Goal: Task Accomplishment & Management: Use online tool/utility

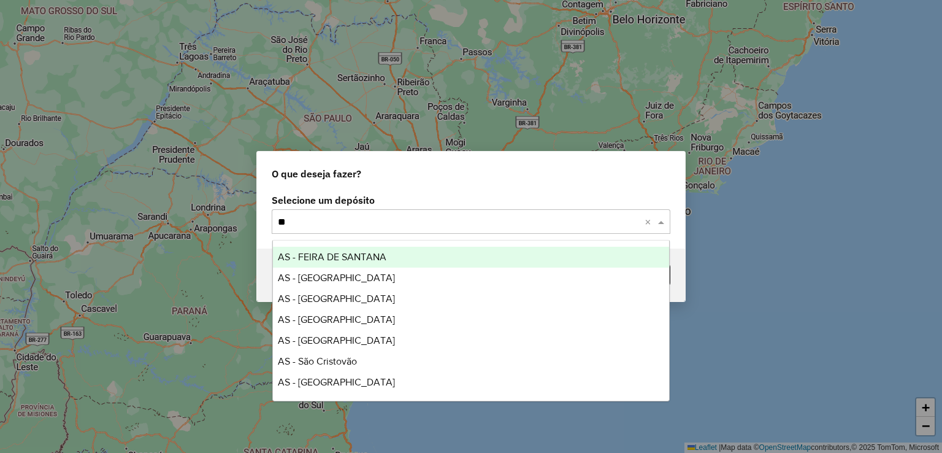
type input "***"
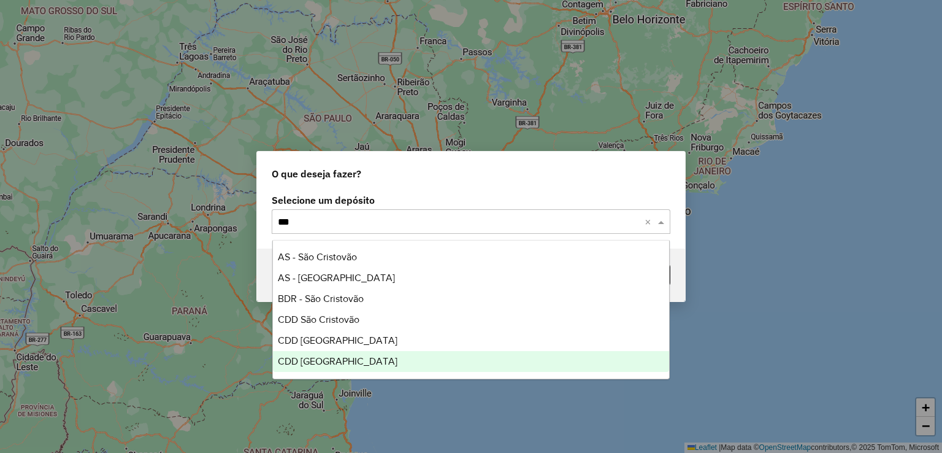
click at [356, 360] on div "CDD [GEOGRAPHIC_DATA]" at bounding box center [471, 361] width 397 height 21
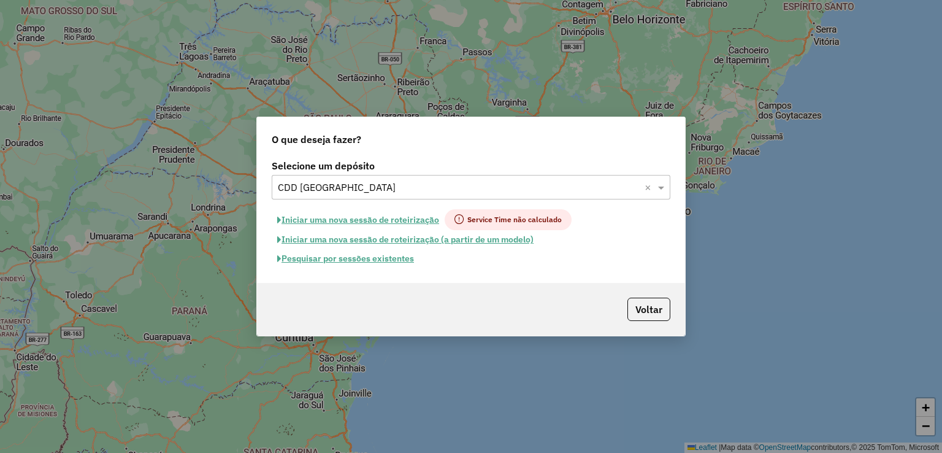
click at [372, 255] on button "Pesquisar por sessões existentes" at bounding box center [346, 258] width 148 height 19
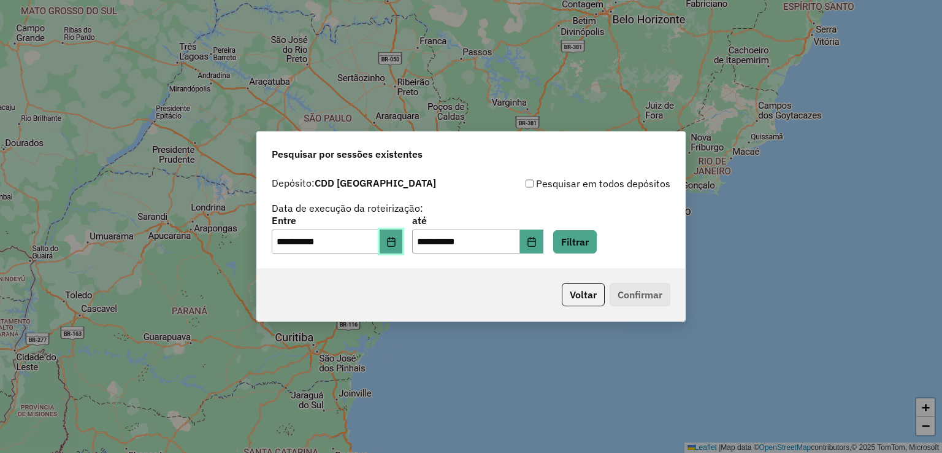
click at [396, 243] on icon "Choose Date" at bounding box center [391, 242] width 10 height 10
click at [597, 242] on button "Filtrar" at bounding box center [575, 241] width 44 height 23
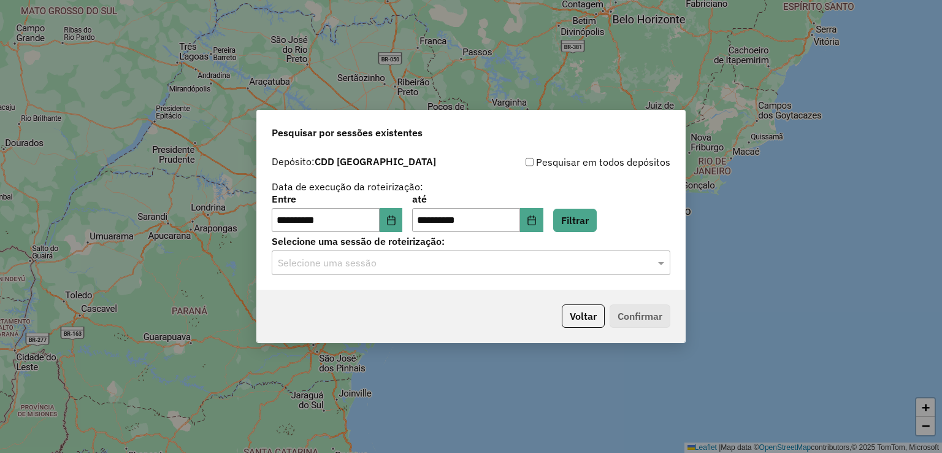
click at [338, 273] on div "Selecione uma sessão" at bounding box center [471, 262] width 399 height 25
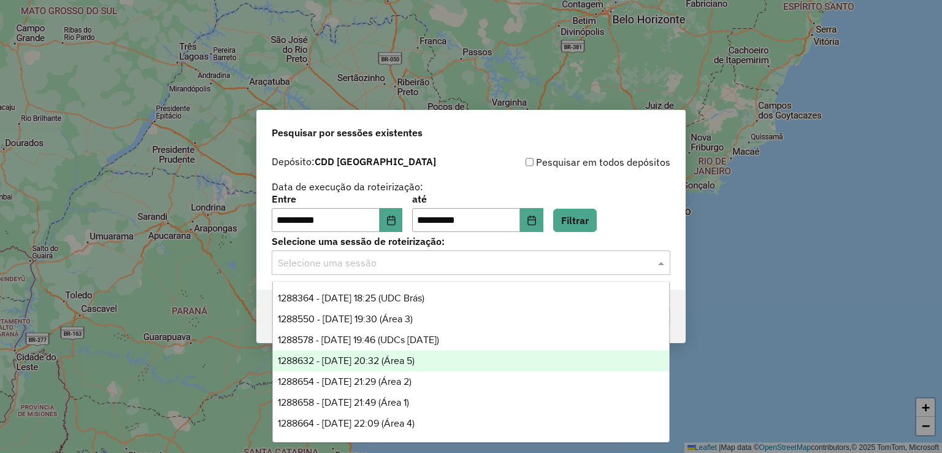
click at [462, 365] on div "1288632 - 04/10/2025 20:32 (Área 5)" at bounding box center [471, 360] width 397 height 21
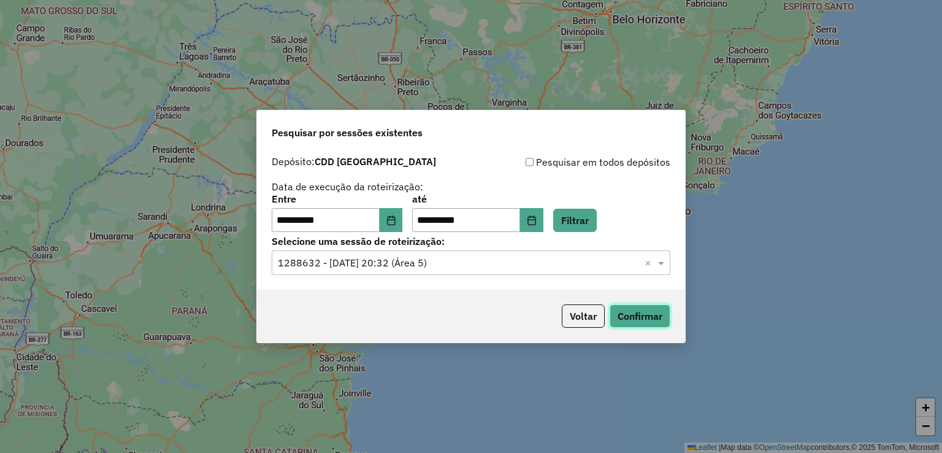
click at [649, 315] on button "Confirmar" at bounding box center [639, 315] width 61 height 23
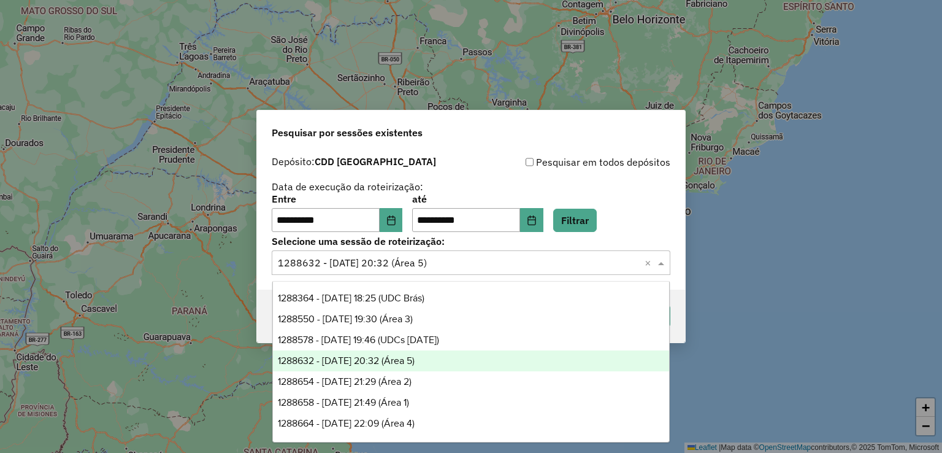
click at [410, 263] on input "text" at bounding box center [459, 263] width 362 height 15
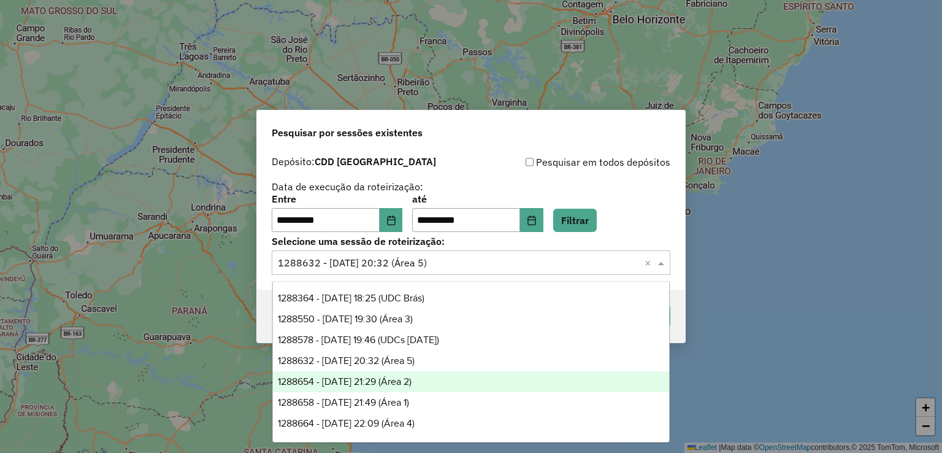
click at [466, 378] on div "1288654 - 04/10/2025 21:29 (Área 2)" at bounding box center [471, 381] width 397 height 21
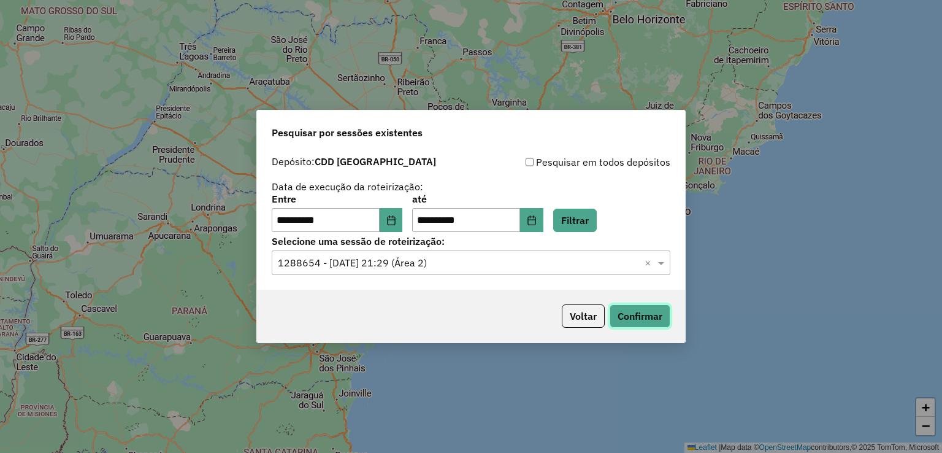
click at [639, 316] on button "Confirmar" at bounding box center [639, 315] width 61 height 23
click at [397, 265] on input "text" at bounding box center [459, 263] width 362 height 15
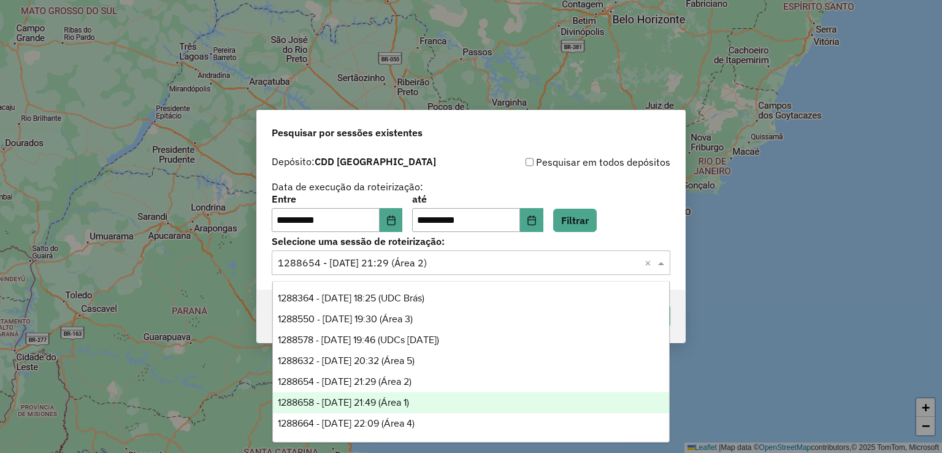
click at [435, 393] on div "1288658 - 04/10/2025 21:49 (Área 1)" at bounding box center [471, 402] width 397 height 21
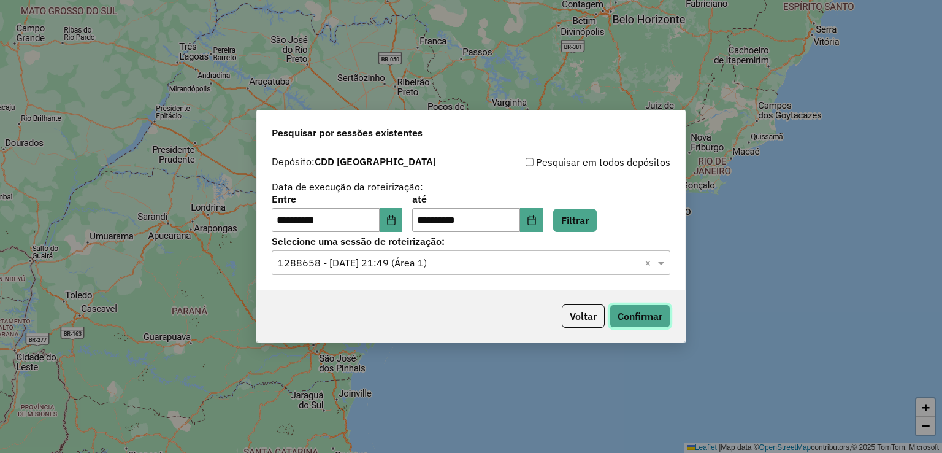
click at [645, 313] on button "Confirmar" at bounding box center [639, 315] width 61 height 23
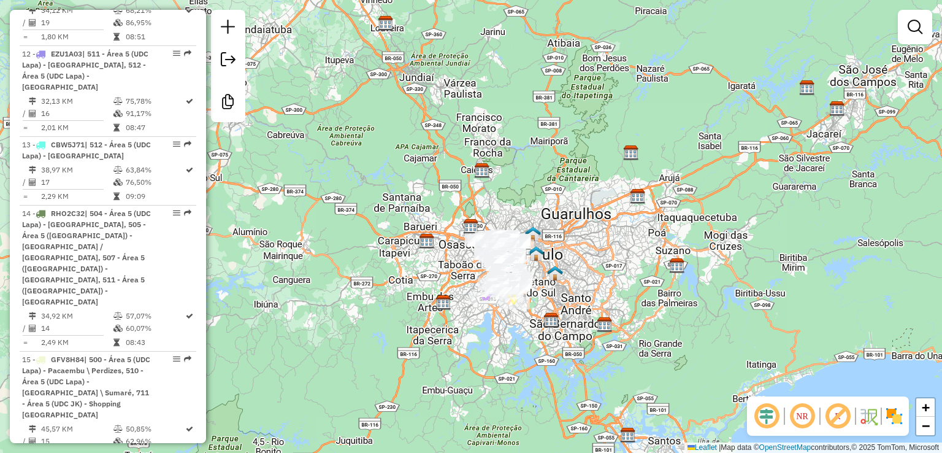
scroll to position [1626, 0]
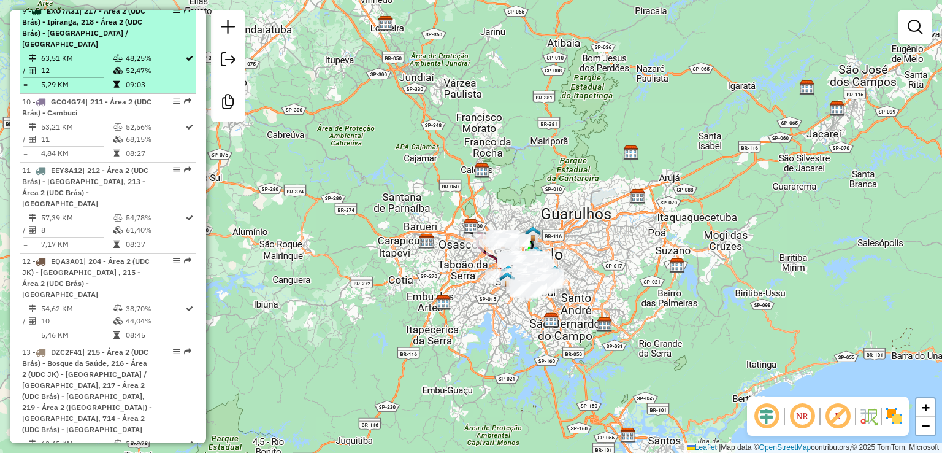
scroll to position [864, 0]
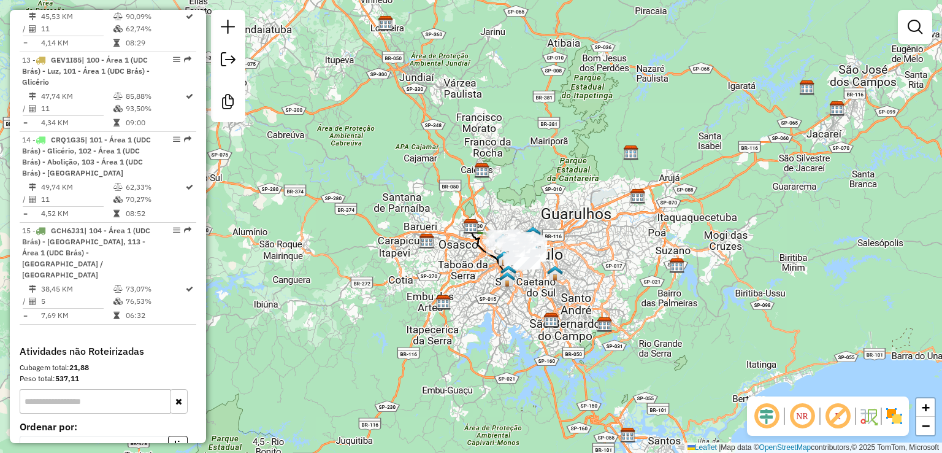
scroll to position [1675, 0]
